Goal: Use online tool/utility: Utilize a website feature to perform a specific function

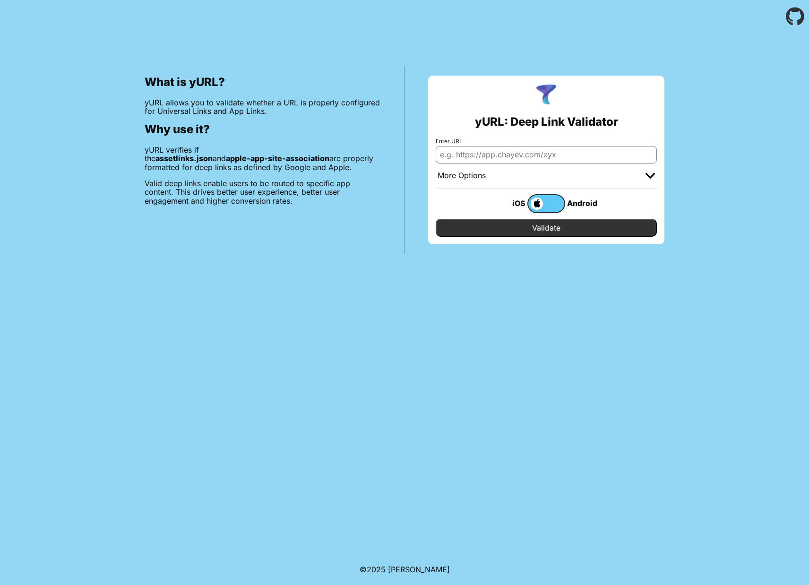
click at [324, 278] on body "What is yURL? yURL allows you to validate whether a URL is properly configured …" at bounding box center [404, 292] width 809 height 585
click at [527, 157] on input "Enter URL" at bounding box center [546, 154] width 221 height 17
paste input "[URL][DOMAIN_NAME]"
type input "[URL][DOMAIN_NAME]"
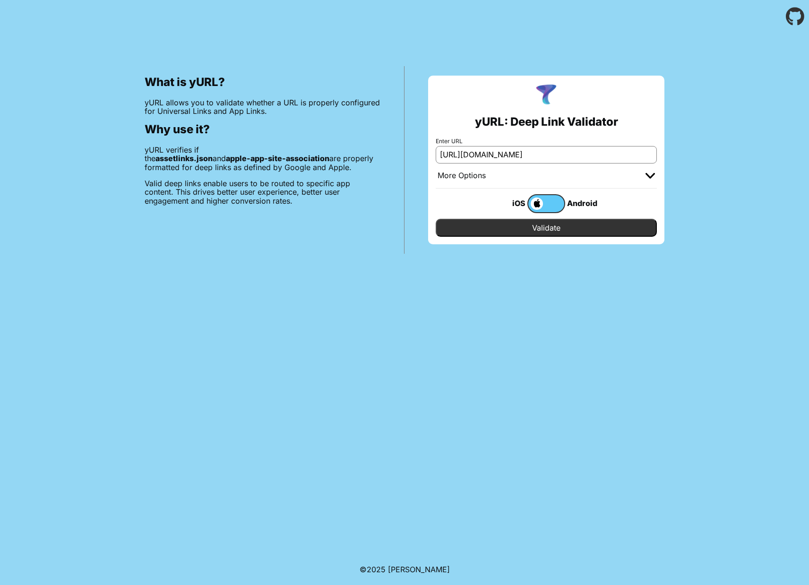
scroll to position [0, 0]
click at [554, 225] on input "Validate" at bounding box center [546, 228] width 221 height 18
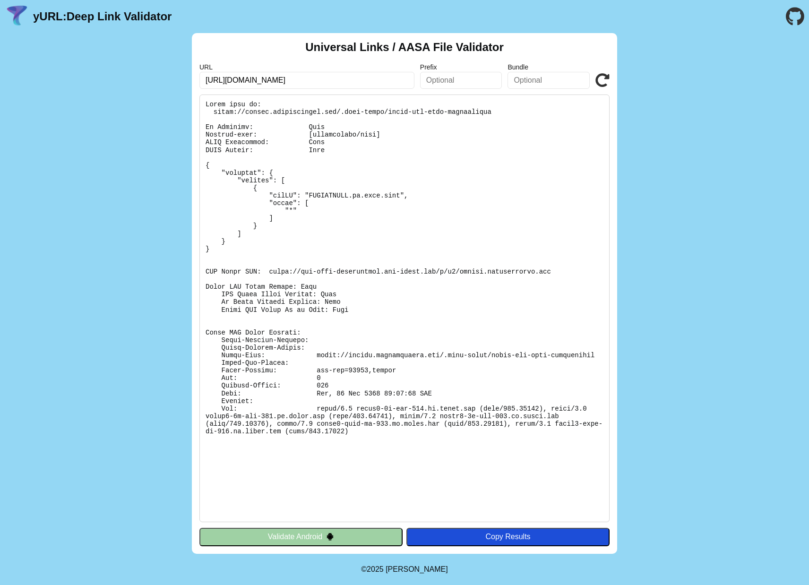
click at [557, 84] on input "text" at bounding box center [549, 80] width 82 height 17
type input "tm.ping.lite"
click at [301, 532] on button "Validate Android" at bounding box center [301, 537] width 203 height 18
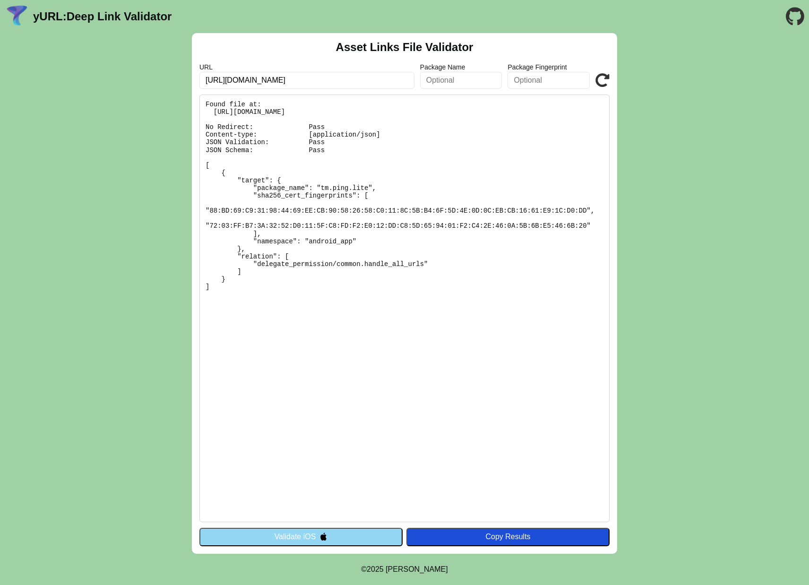
click at [315, 538] on button "Validate iOS" at bounding box center [301, 537] width 203 height 18
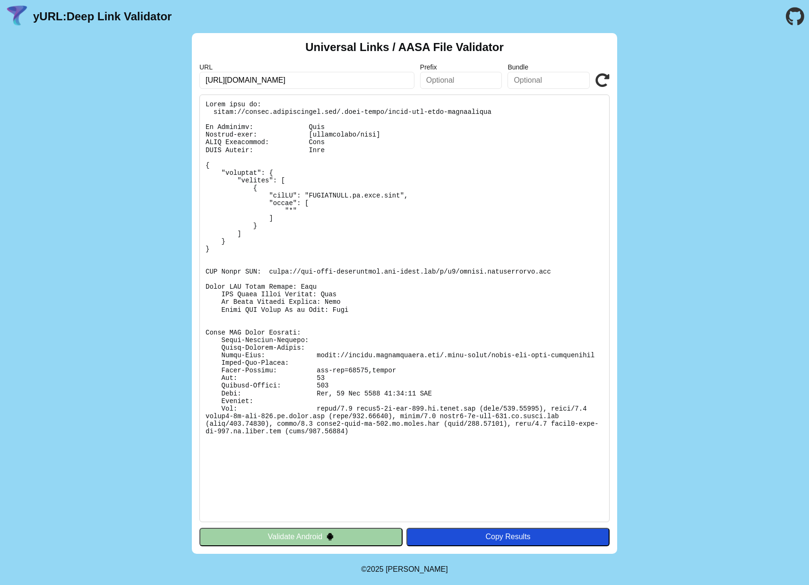
click at [539, 84] on input "text" at bounding box center [549, 80] width 82 height 17
type input "tm.ping.lite"
click button "Validate" at bounding box center [0, 0] width 0 height 0
click at [609, 76] on icon at bounding box center [603, 80] width 14 height 14
type input "tm.ping.lite2"
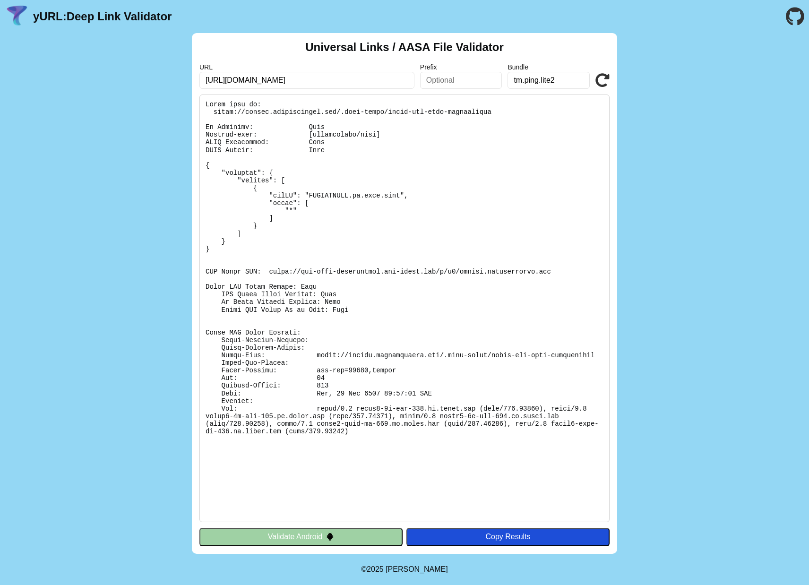
click at [600, 82] on icon at bounding box center [603, 80] width 14 height 14
click at [574, 80] on input "tm.ping.lite2" at bounding box center [549, 80] width 82 height 17
type input "tm2.ping.lite"
click at [602, 77] on icon at bounding box center [603, 80] width 14 height 14
click at [319, 194] on pre at bounding box center [405, 309] width 410 height 428
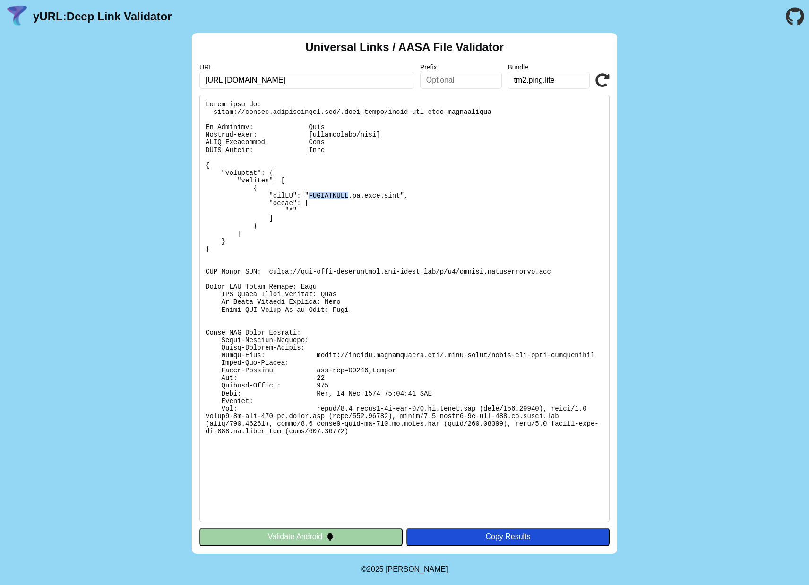
click at [319, 194] on pre at bounding box center [405, 309] width 410 height 428
copy pre "QRKJQXQFTH"
click at [446, 81] on input "text" at bounding box center [461, 80] width 82 height 17
paste input "QRKJQXQFTH"
type input "QRKJQXQFTH"
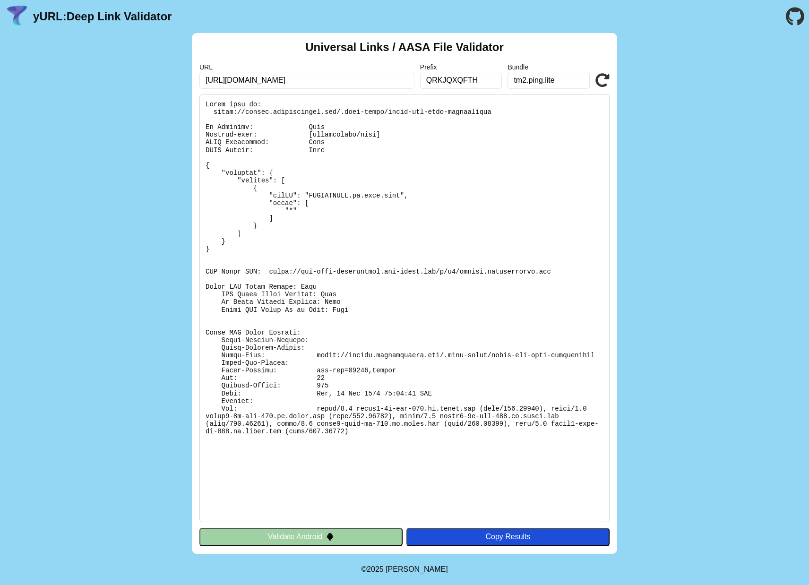
click at [600, 80] on icon at bounding box center [603, 80] width 14 height 14
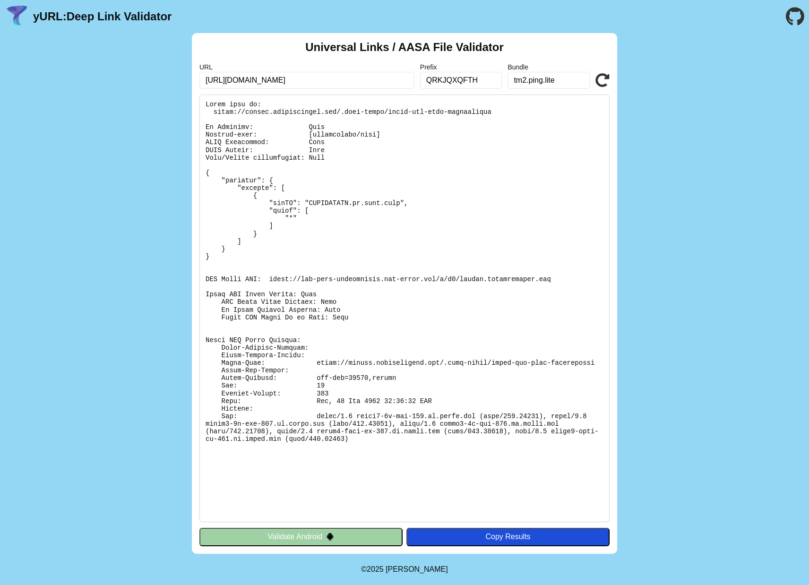
click at [564, 79] on input "tm2.ping.lite" at bounding box center [549, 80] width 82 height 17
click at [525, 79] on input "tm2.ping.lite" at bounding box center [549, 80] width 82 height 17
type input "tm.ping.lite"
drag, startPoint x: 602, startPoint y: 72, endPoint x: 601, endPoint y: 78, distance: 5.8
click at [602, 72] on div "URL [URL][DOMAIN_NAME] Prefix QRKJQXQFTH Bundle tm.ping.lite Validate" at bounding box center [405, 76] width 410 height 26
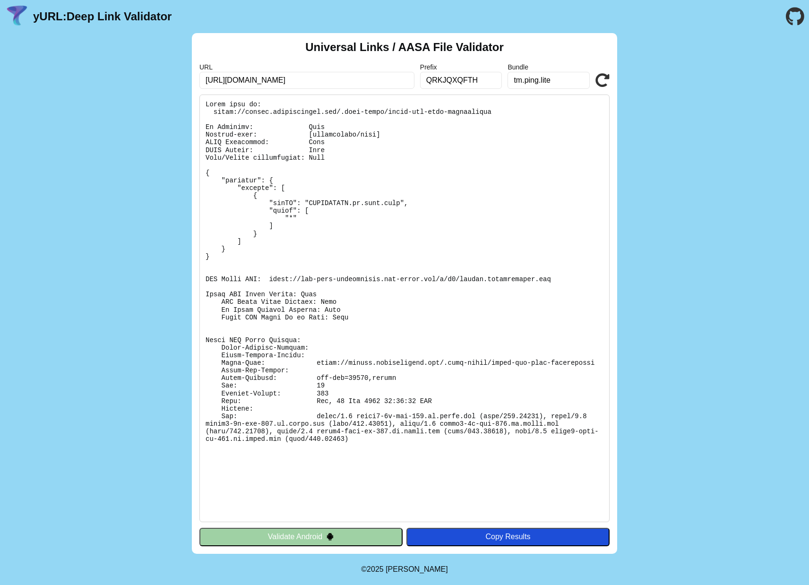
click at [601, 78] on icon at bounding box center [603, 80] width 14 height 14
click at [666, 250] on div "Universal Links / AASA File Validator URL [URL][DOMAIN_NAME] Prefix QRKJQXQFTH …" at bounding box center [404, 293] width 809 height 521
click at [647, 273] on div "Universal Links / AASA File Validator URL [URL][DOMAIN_NAME] Prefix QRKJQXQFTH …" at bounding box center [404, 293] width 809 height 521
